Goal: Navigation & Orientation: Find specific page/section

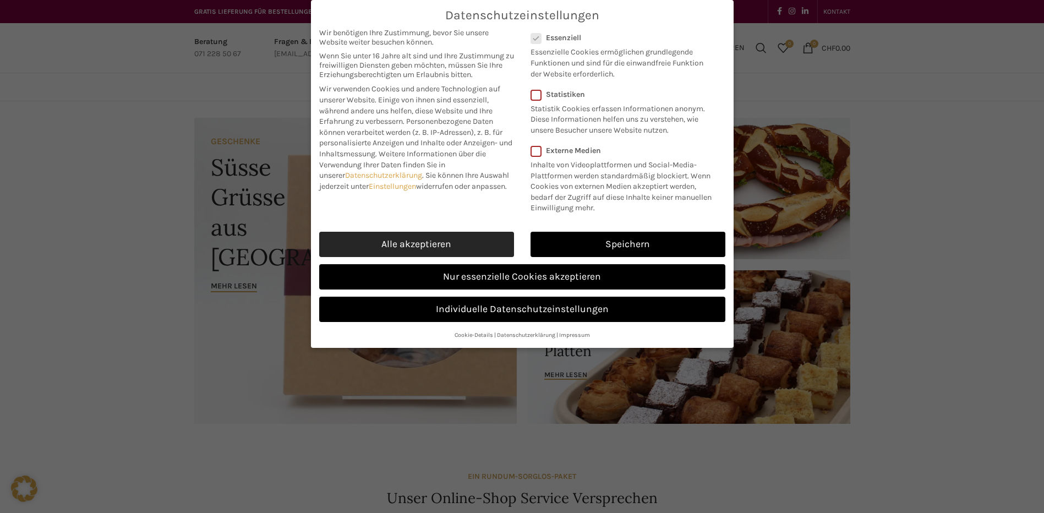
click at [442, 243] on link "Alle akzeptieren" at bounding box center [416, 244] width 195 height 25
checkbox input "true"
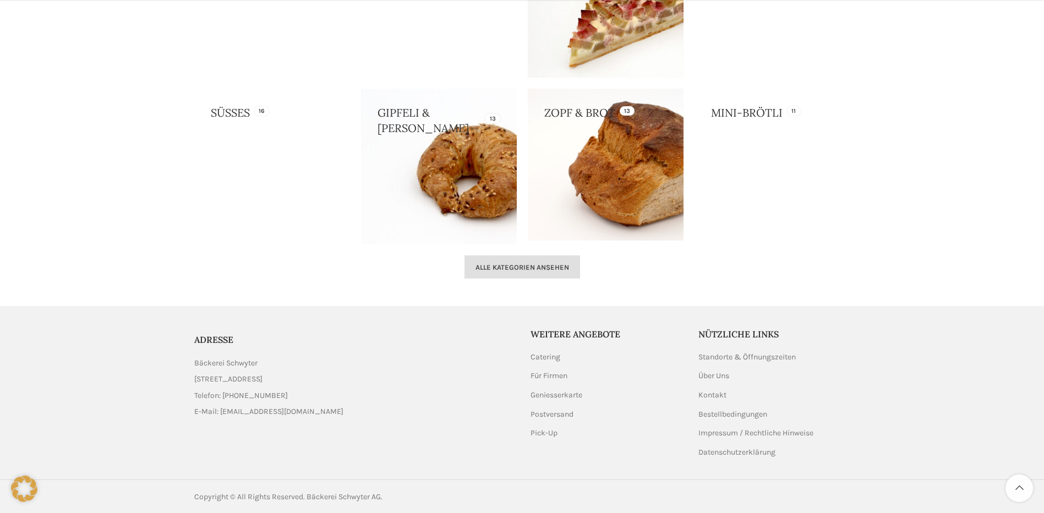
scroll to position [1101, 0]
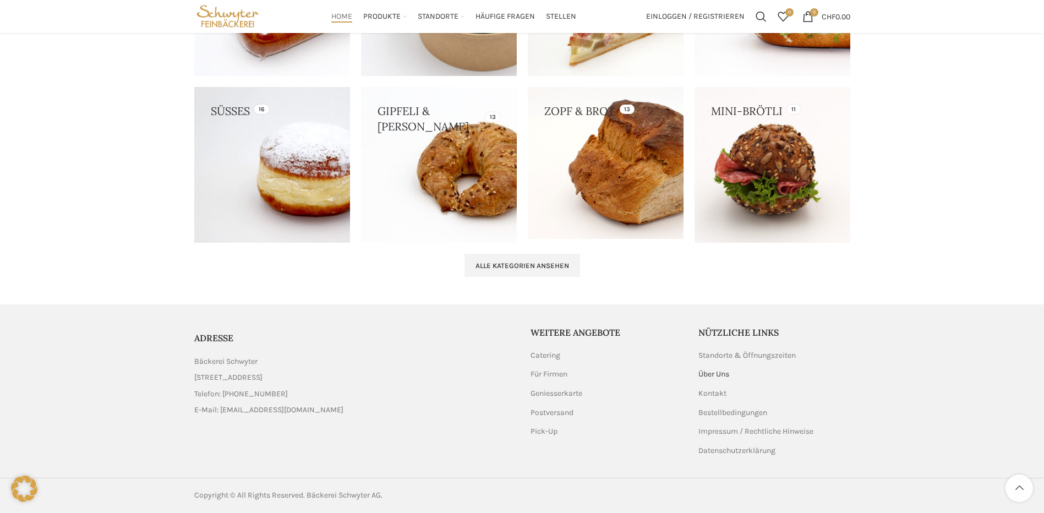
click at [718, 373] on link "Über Uns" at bounding box center [714, 374] width 32 height 11
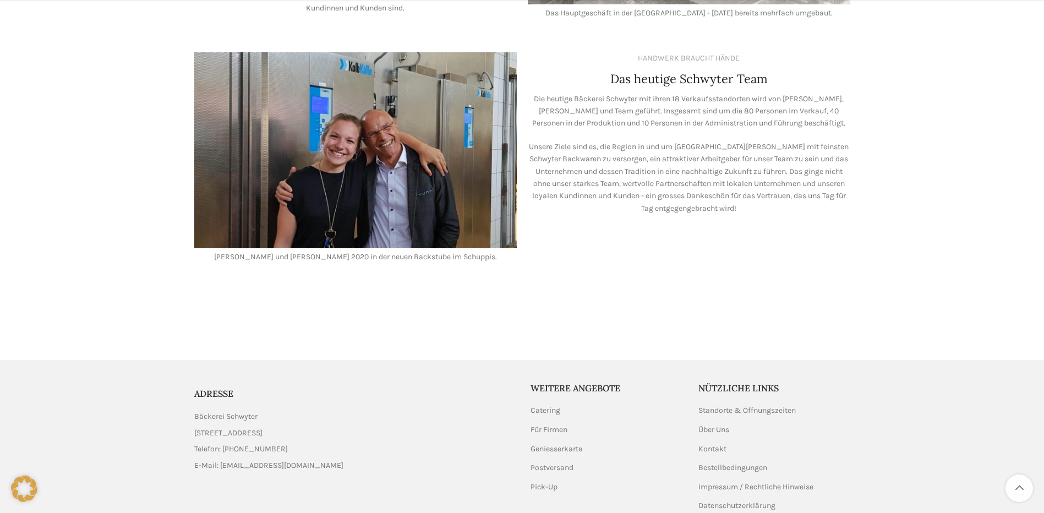
scroll to position [935, 0]
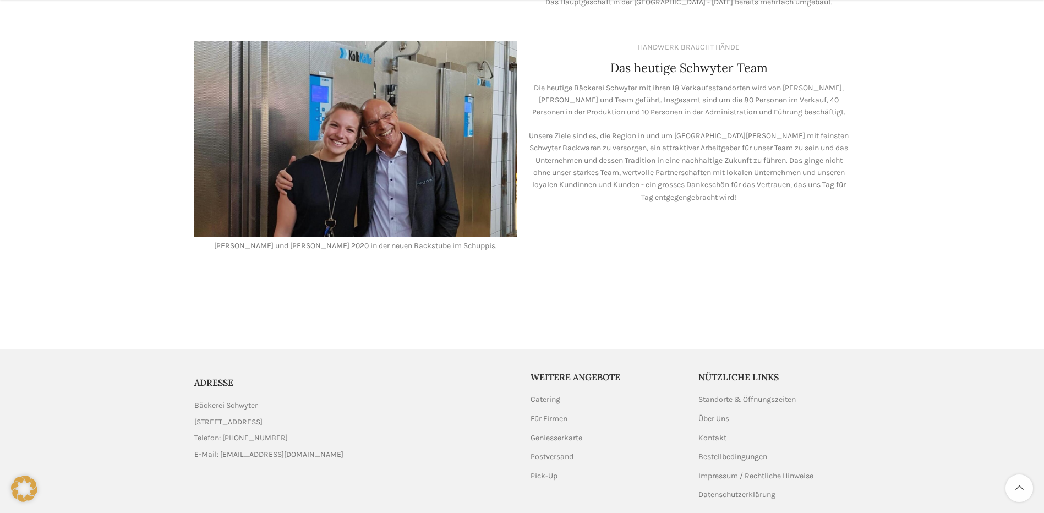
click at [254, 432] on link "List item link" at bounding box center [354, 438] width 320 height 12
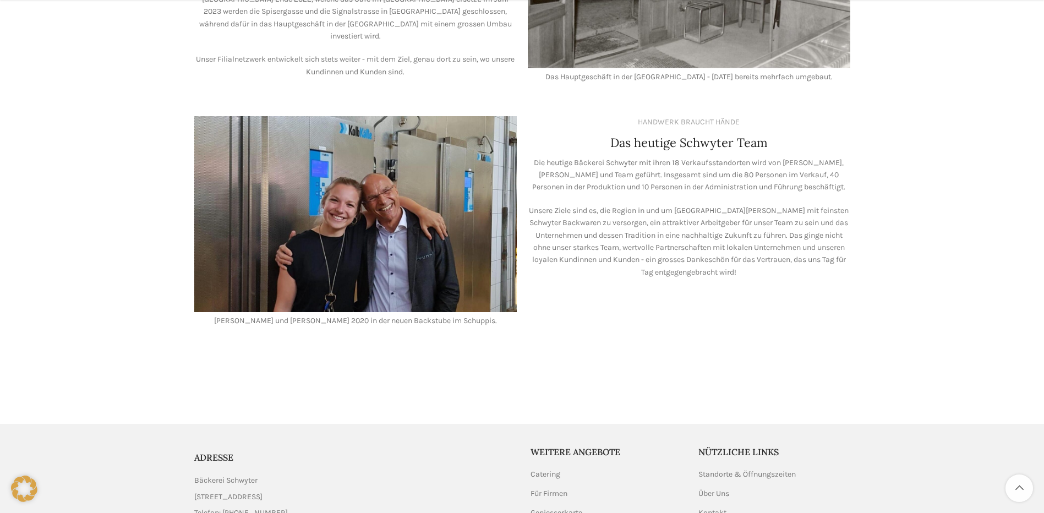
scroll to position [880, 0]
